Goal: Learn about a topic

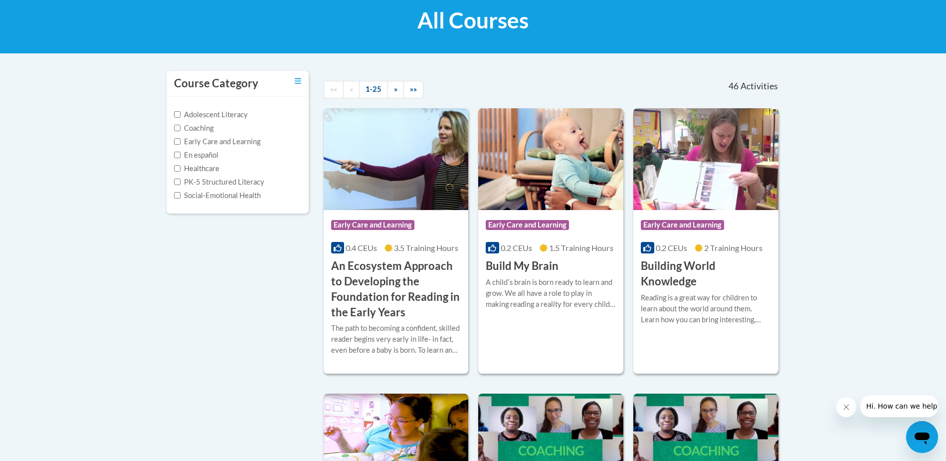
scroll to position [156, 0]
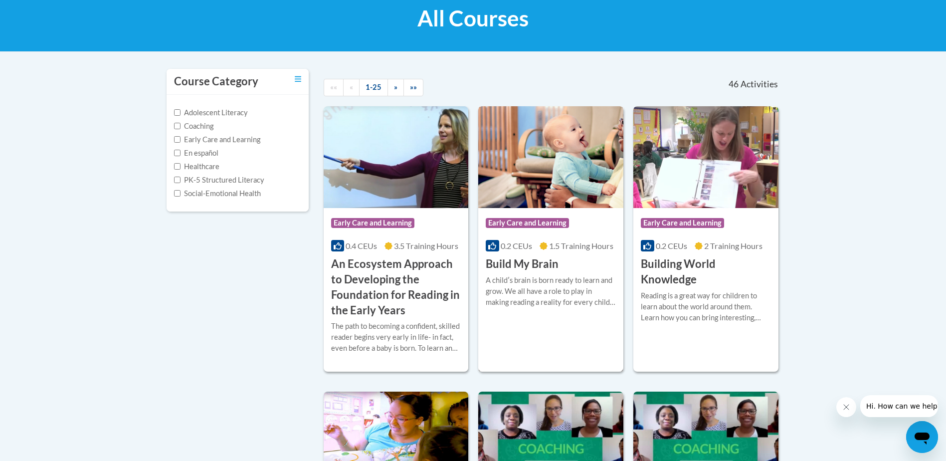
click at [585, 169] on img at bounding box center [550, 157] width 145 height 102
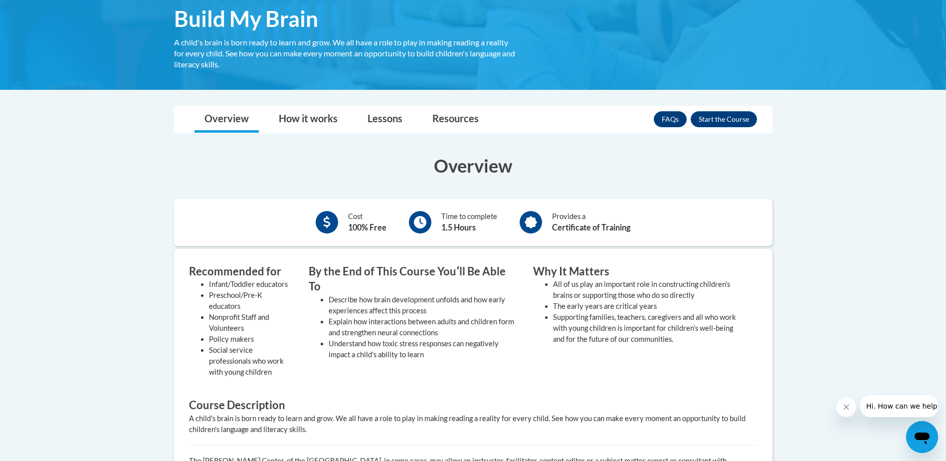
scroll to position [171, 0]
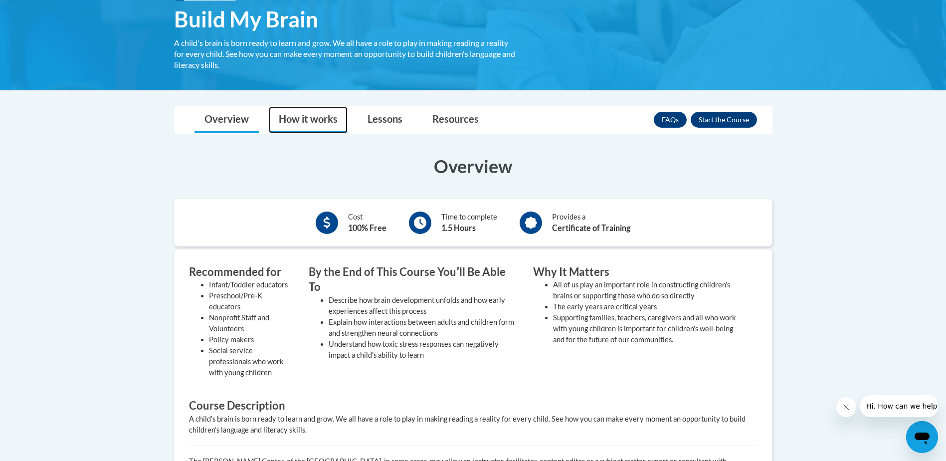
click at [334, 122] on link "How it works" at bounding box center [308, 120] width 79 height 26
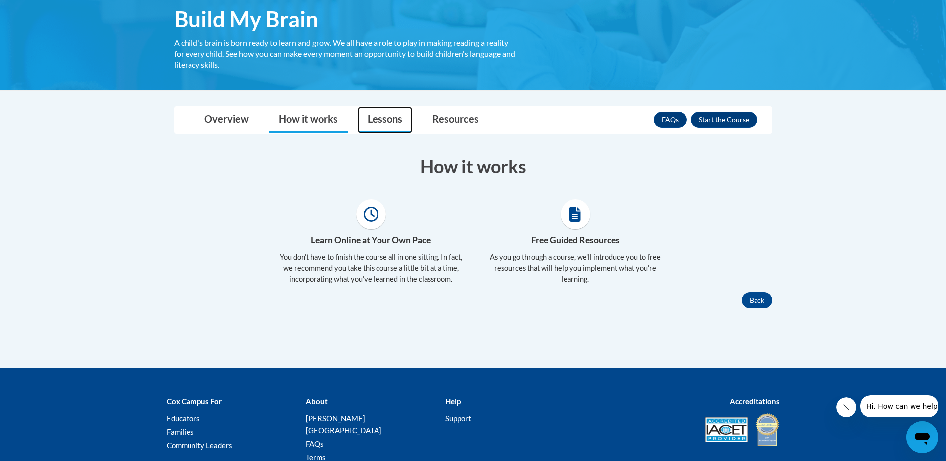
click at [384, 129] on link "Lessons" at bounding box center [384, 120] width 55 height 26
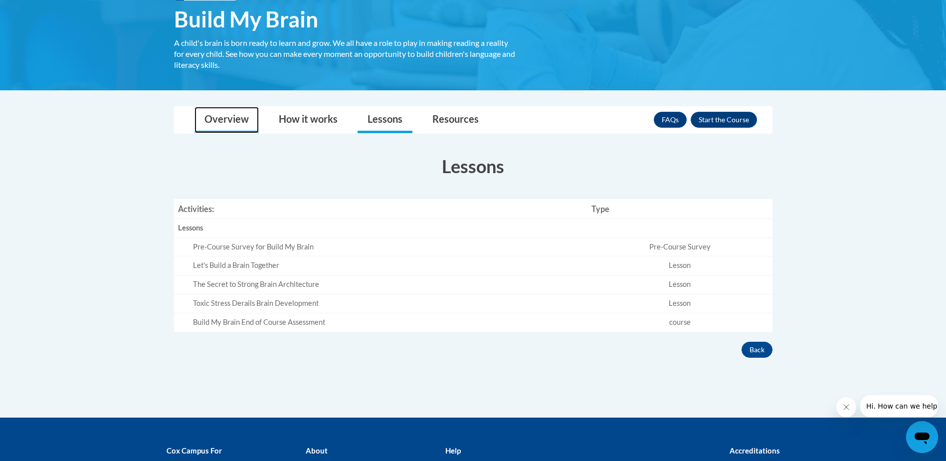
click at [247, 114] on link "Overview" at bounding box center [226, 120] width 64 height 26
